Goal: Check status: Check status

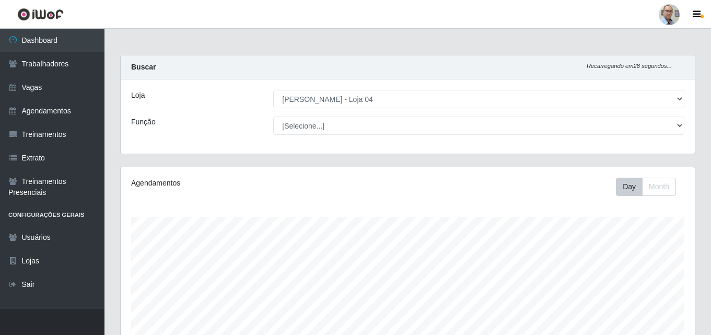
select select "251"
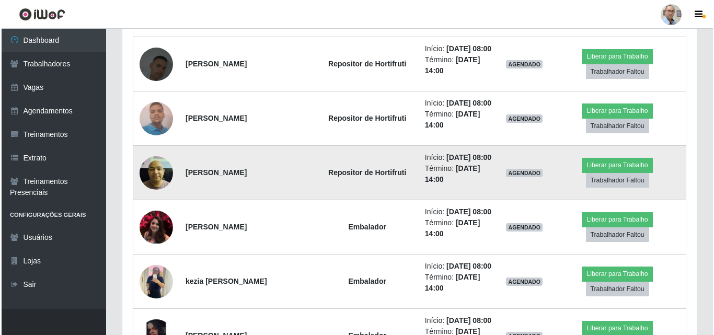
scroll to position [470, 0]
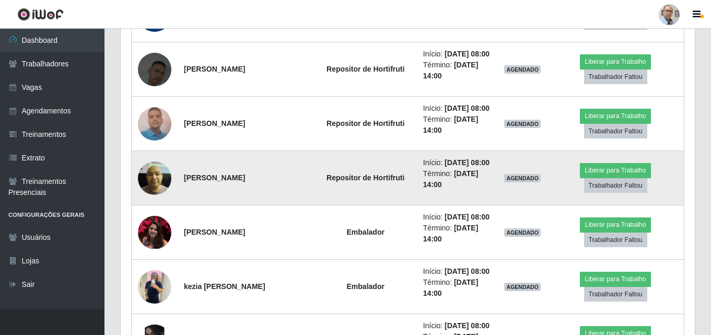
click at [148, 172] on img at bounding box center [154, 178] width 33 height 44
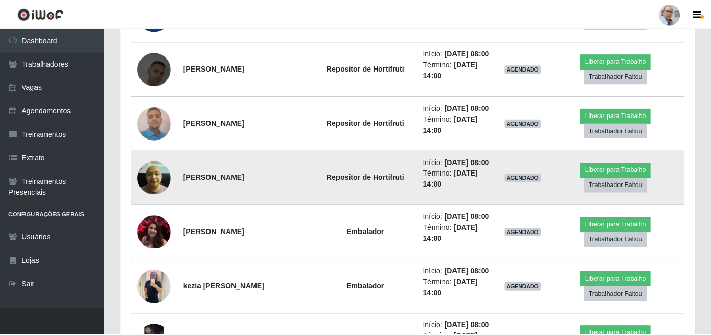
scroll to position [217, 569]
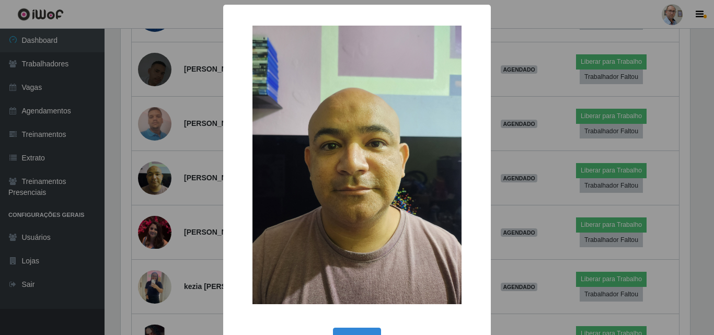
click at [155, 173] on div "× OK Cancel" at bounding box center [357, 167] width 714 height 335
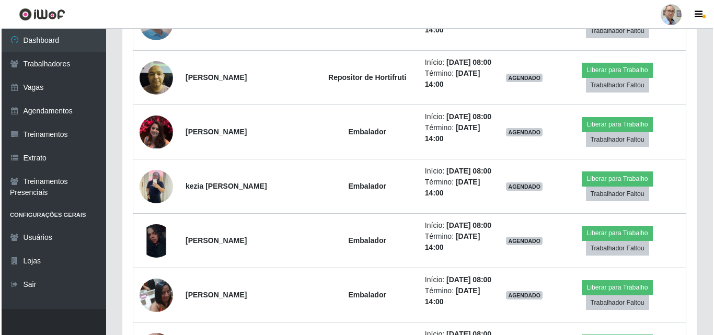
scroll to position [575, 0]
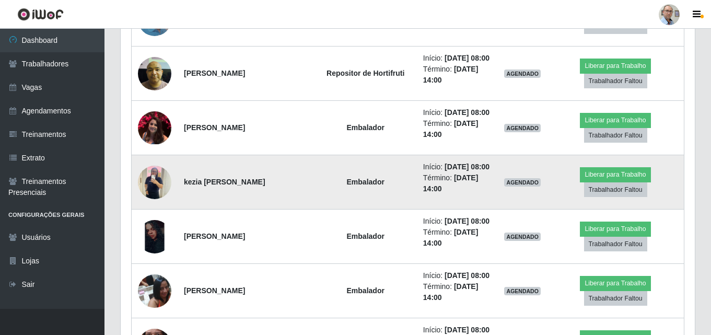
click at [153, 176] on img at bounding box center [154, 182] width 33 height 44
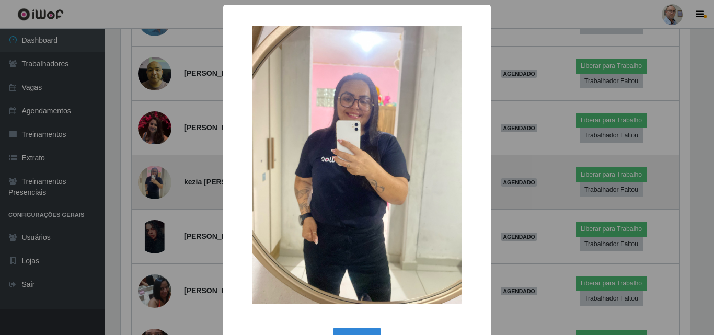
click at [153, 176] on div "× OK Cancel" at bounding box center [357, 167] width 714 height 335
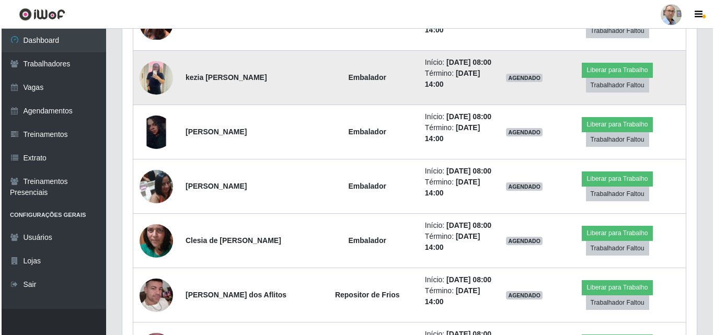
scroll to position [732, 0]
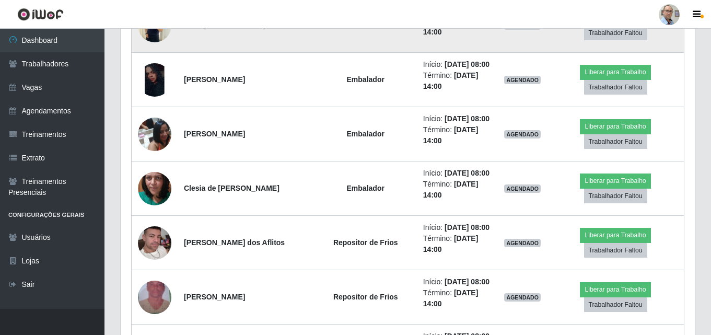
click at [153, 176] on img at bounding box center [154, 188] width 33 height 74
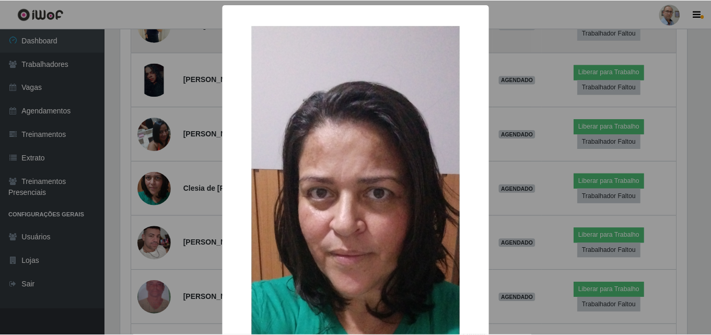
scroll to position [217, 569]
click at [153, 176] on div "× OK Cancel" at bounding box center [357, 167] width 714 height 335
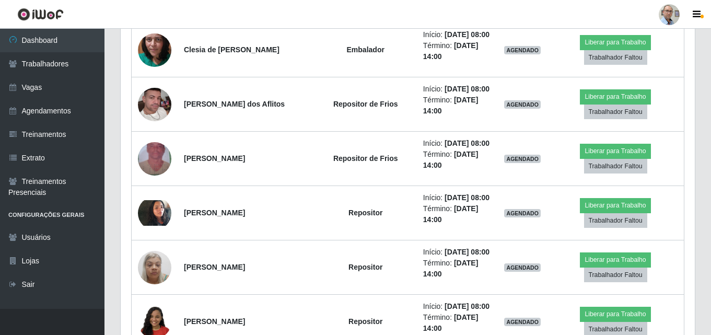
scroll to position [888, 0]
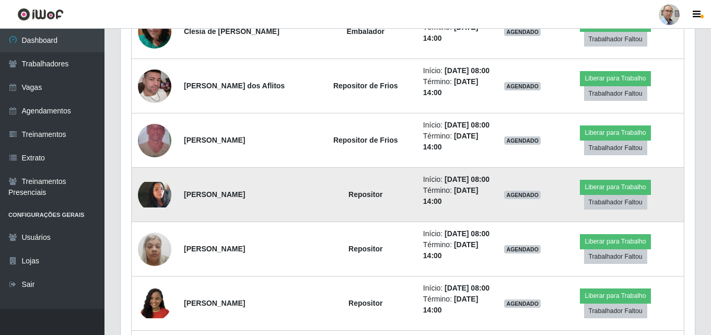
click at [154, 194] on img at bounding box center [154, 194] width 33 height 25
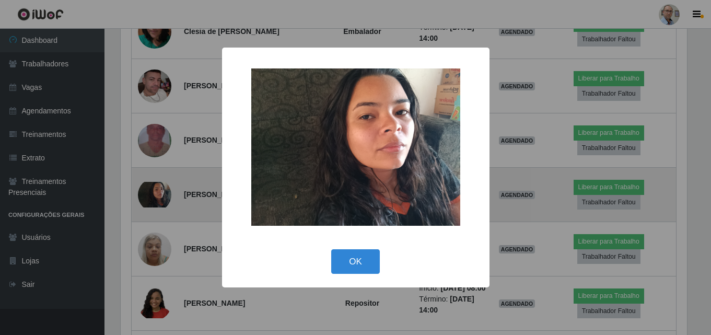
scroll to position [217, 569]
click at [154, 194] on div "× OK Cancel" at bounding box center [357, 167] width 714 height 335
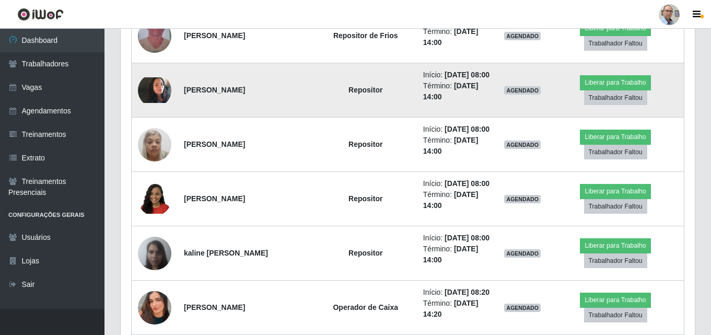
scroll to position [1045, 0]
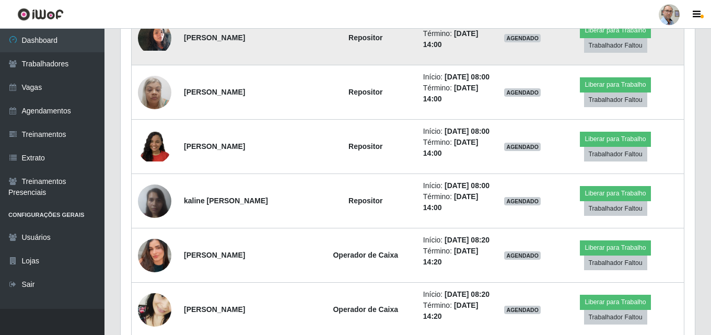
click at [154, 194] on img at bounding box center [154, 201] width 33 height 44
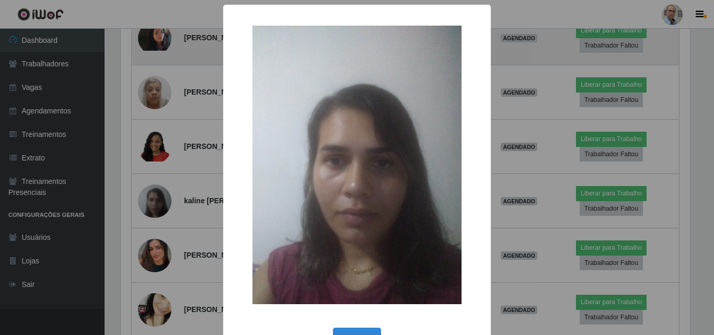
click at [154, 194] on div "× OK Cancel" at bounding box center [357, 167] width 714 height 335
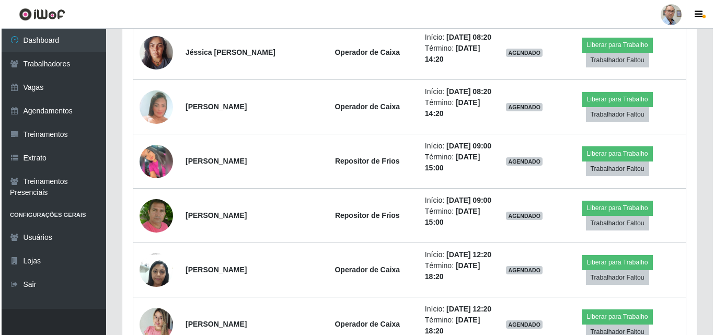
scroll to position [0, 0]
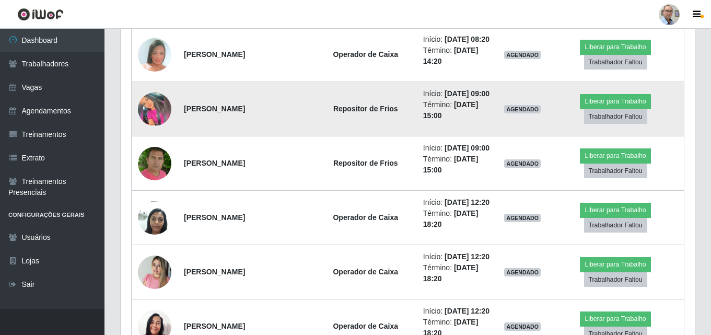
click at [157, 114] on img at bounding box center [154, 108] width 33 height 33
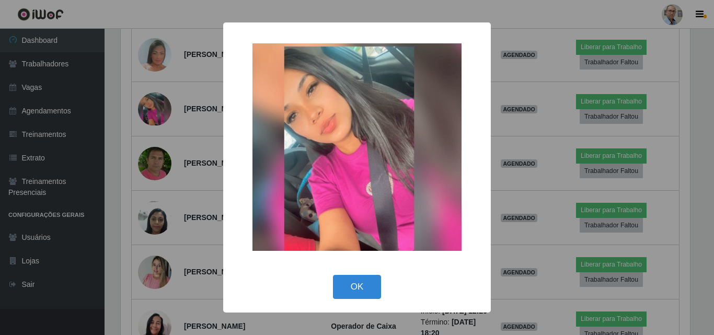
click at [151, 119] on div "× OK Cancel" at bounding box center [357, 167] width 714 height 335
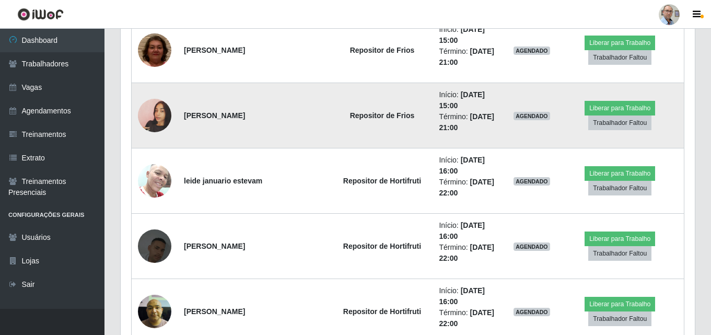
click at [159, 124] on img at bounding box center [154, 116] width 33 height 60
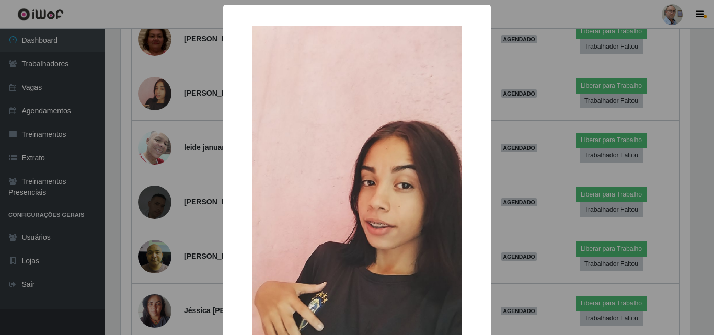
click at [149, 108] on div "× OK Cancel" at bounding box center [357, 167] width 714 height 335
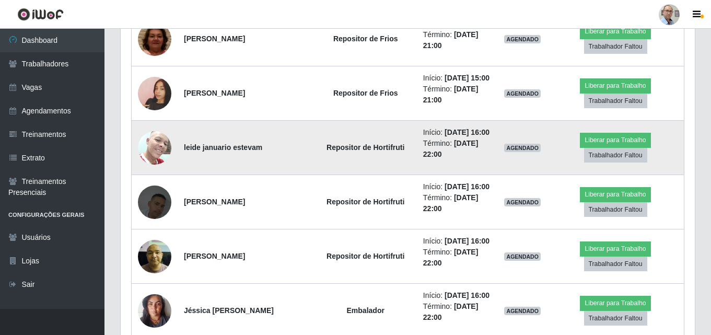
click at [152, 152] on img at bounding box center [154, 147] width 33 height 44
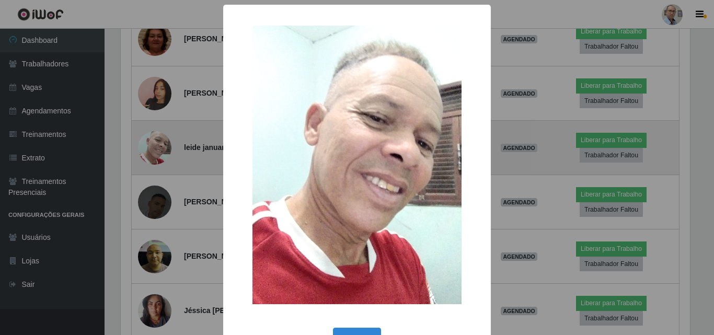
click at [152, 152] on div "× OK Cancel" at bounding box center [357, 167] width 714 height 335
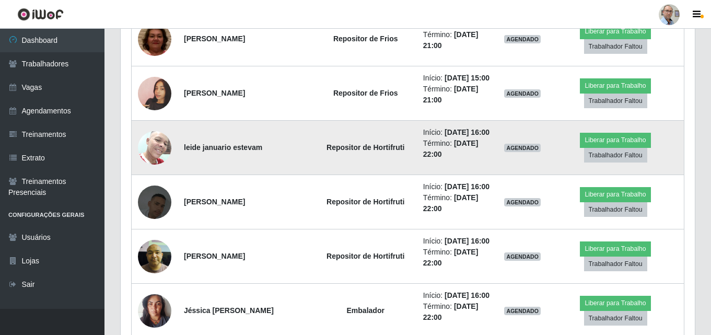
click at [151, 150] on img at bounding box center [154, 147] width 33 height 44
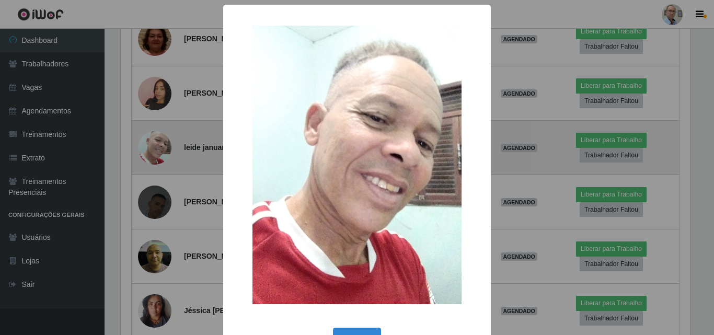
click at [151, 150] on div "× OK Cancel" at bounding box center [357, 167] width 714 height 335
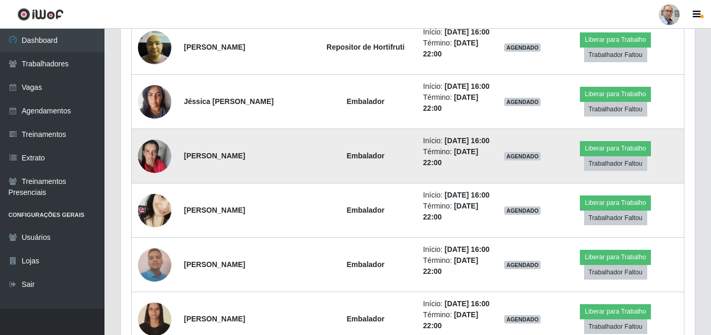
click at [148, 165] on img at bounding box center [154, 156] width 33 height 44
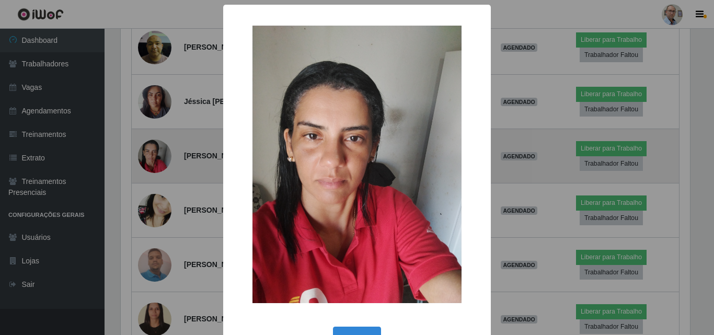
click at [148, 165] on div "× OK Cancel" at bounding box center [357, 167] width 714 height 335
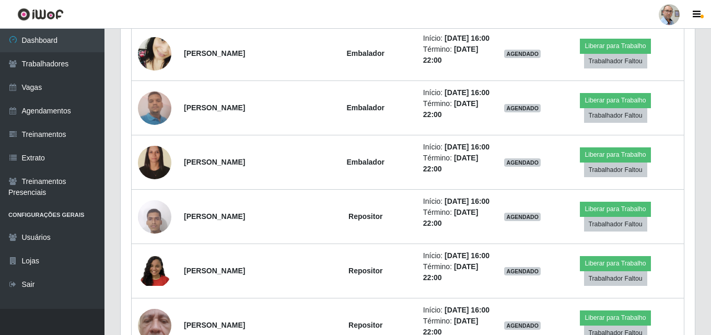
click at [148, 165] on img at bounding box center [154, 162] width 33 height 45
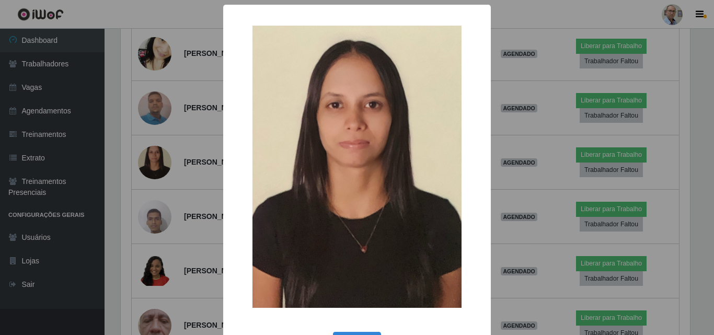
click at [152, 163] on div "× OK Cancel" at bounding box center [357, 167] width 714 height 335
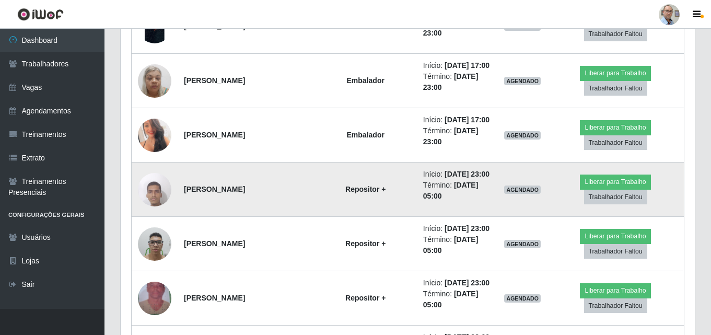
click at [155, 191] on img at bounding box center [154, 189] width 33 height 44
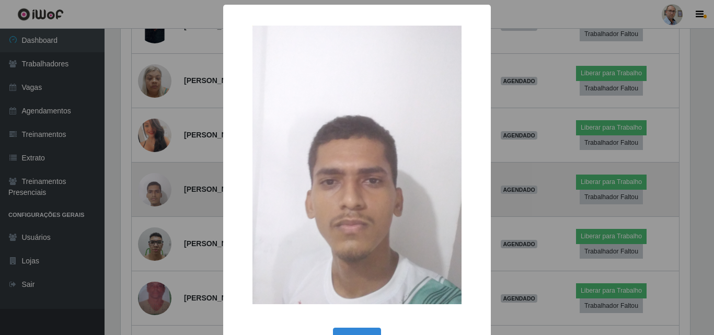
click at [155, 191] on div "× OK Cancel" at bounding box center [357, 167] width 714 height 335
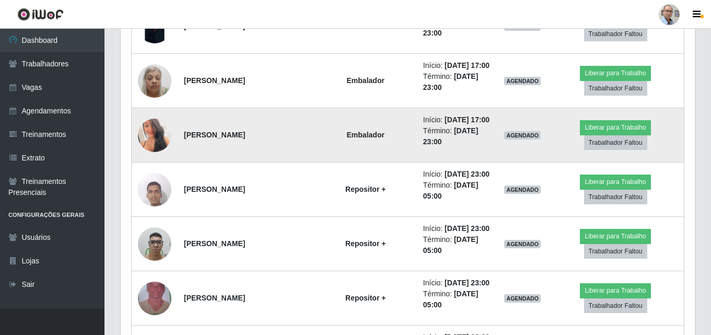
click at [164, 138] on img at bounding box center [154, 134] width 33 height 47
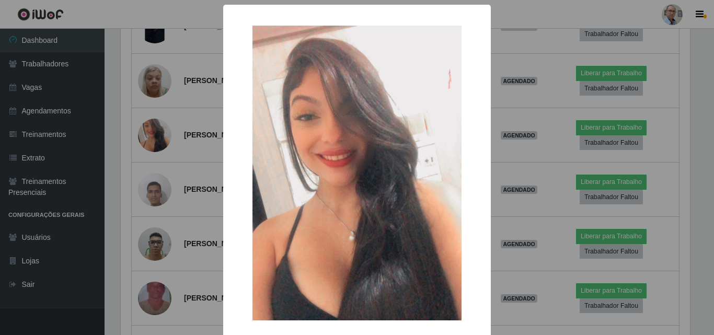
click at [163, 138] on div "× OK Cancel" at bounding box center [357, 167] width 714 height 335
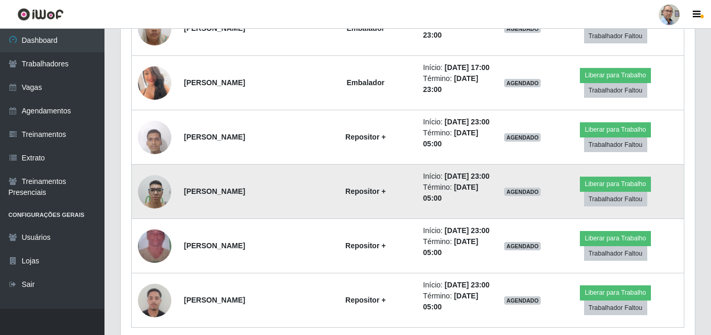
click at [158, 192] on img at bounding box center [154, 191] width 33 height 44
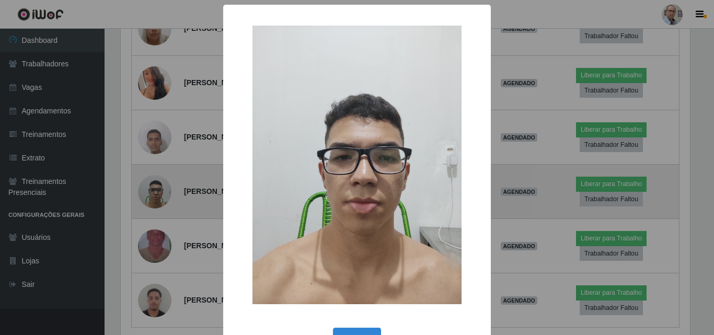
click at [158, 192] on div "× OK Cancel" at bounding box center [357, 167] width 714 height 335
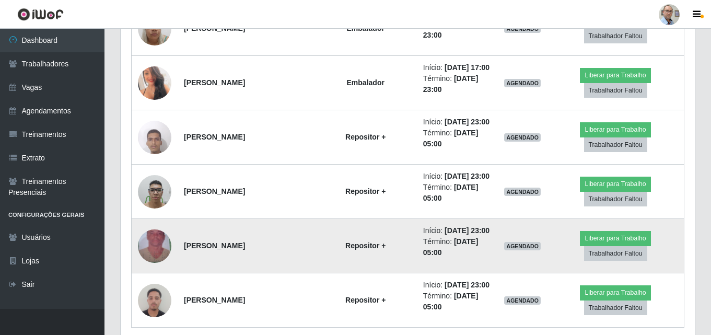
click at [161, 243] on img at bounding box center [154, 246] width 33 height 60
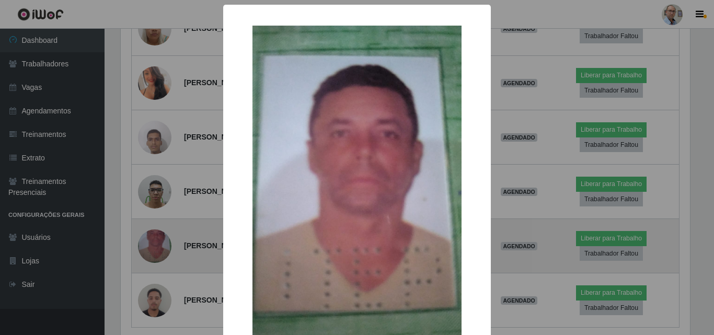
click at [161, 243] on div "× OK Cancel" at bounding box center [357, 167] width 714 height 335
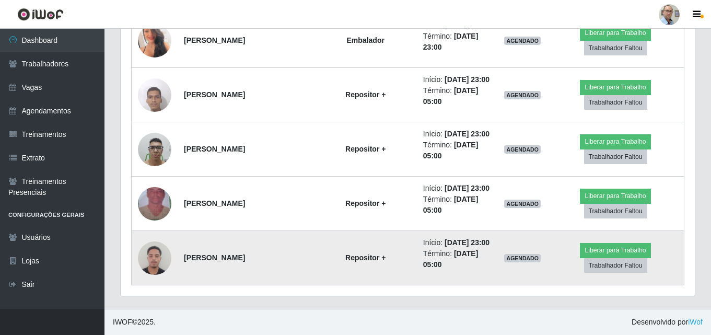
click at [159, 258] on img at bounding box center [154, 258] width 33 height 44
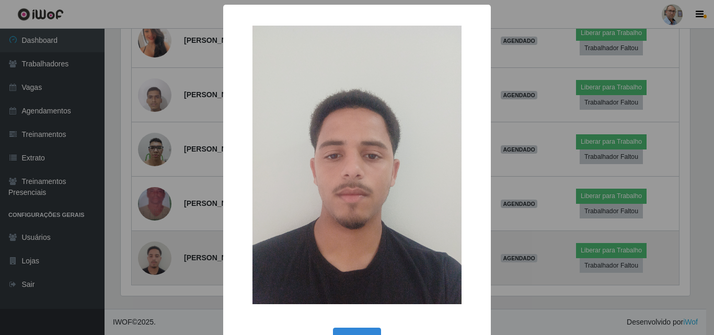
click at [159, 258] on div "× OK Cancel" at bounding box center [357, 167] width 714 height 335
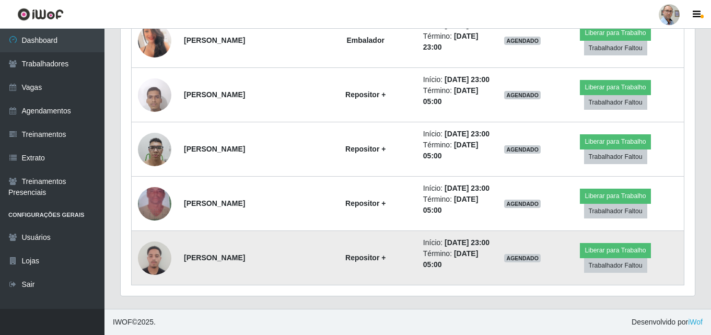
click at [159, 258] on img at bounding box center [154, 258] width 33 height 44
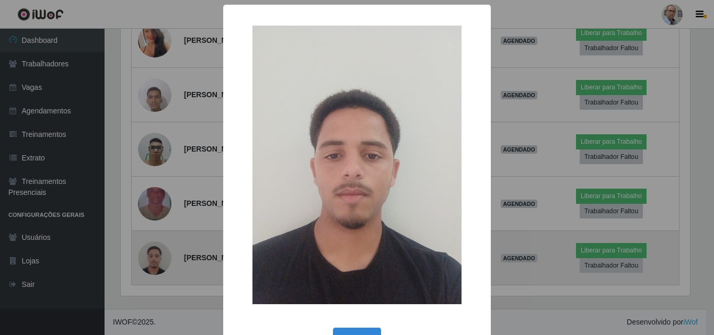
click at [159, 258] on div "× OK Cancel" at bounding box center [357, 167] width 714 height 335
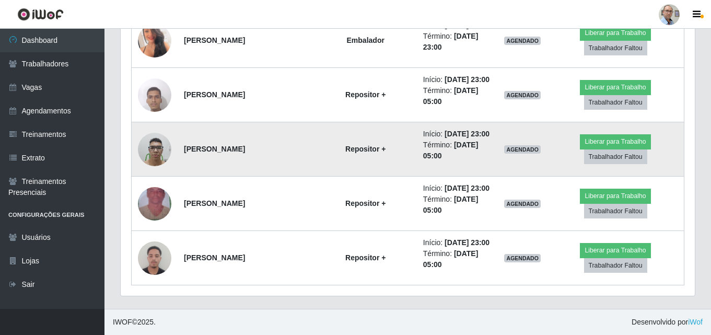
click at [151, 143] on img at bounding box center [154, 149] width 33 height 44
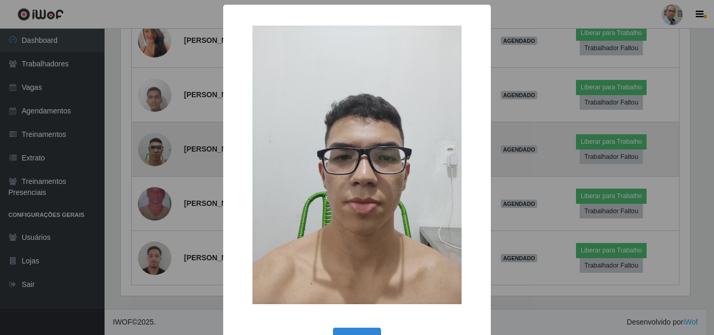
click at [151, 143] on div "× OK Cancel" at bounding box center [357, 167] width 714 height 335
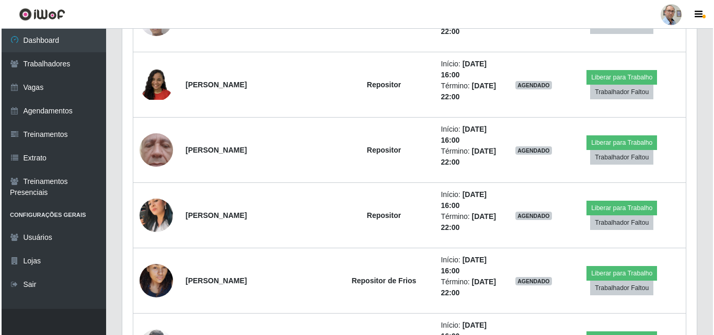
scroll to position [3300, 0]
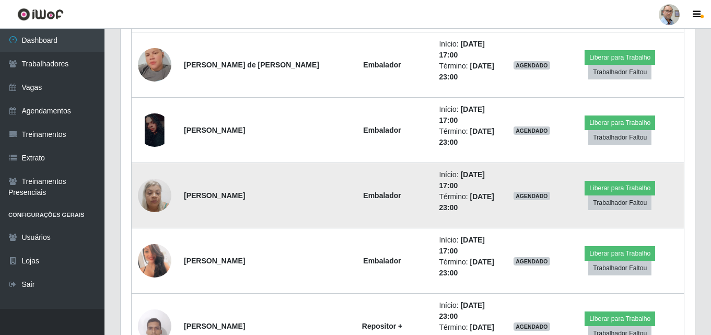
click at [161, 212] on td at bounding box center [155, 195] width 47 height 65
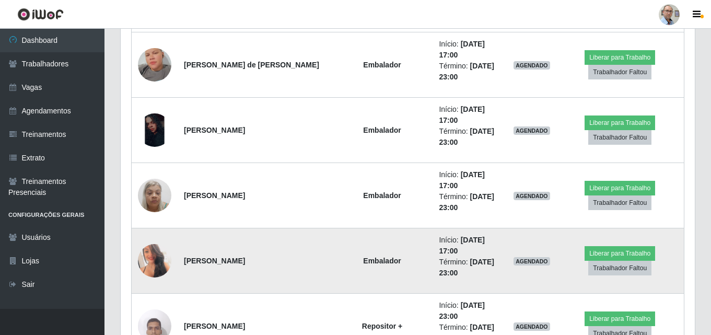
click at [156, 258] on img at bounding box center [154, 260] width 33 height 47
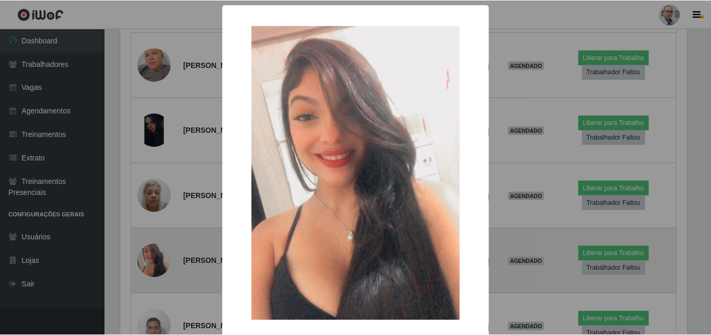
scroll to position [2823, 0]
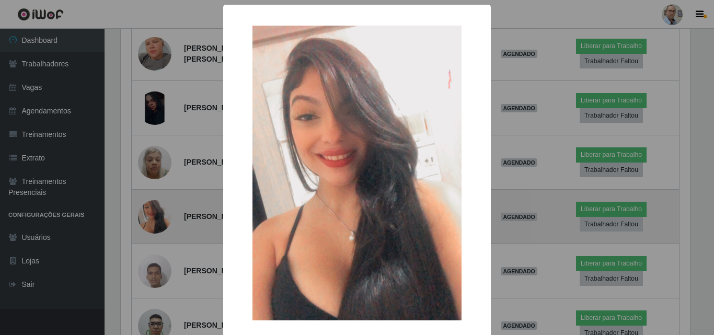
click at [156, 258] on div "× OK Cancel" at bounding box center [357, 167] width 714 height 335
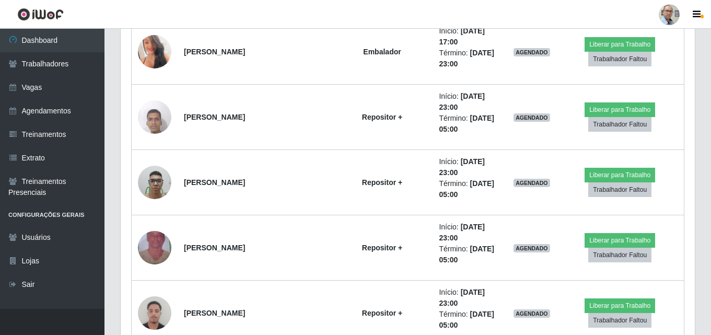
scroll to position [2999, 0]
